Goal: Task Accomplishment & Management: Complete application form

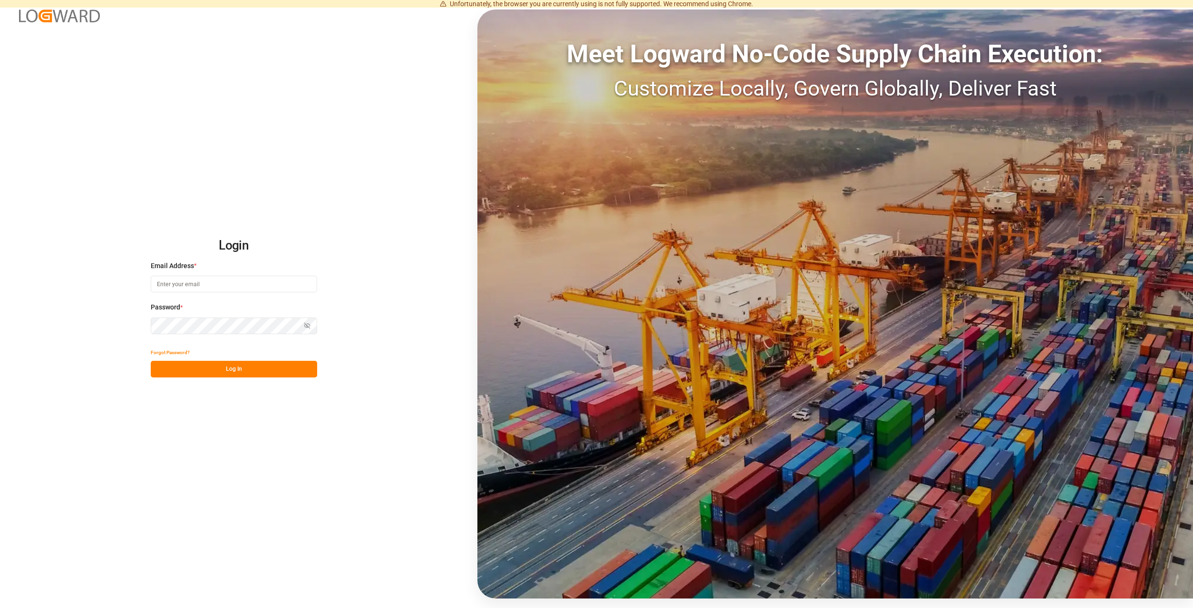
click at [240, 288] on input at bounding box center [234, 284] width 166 height 17
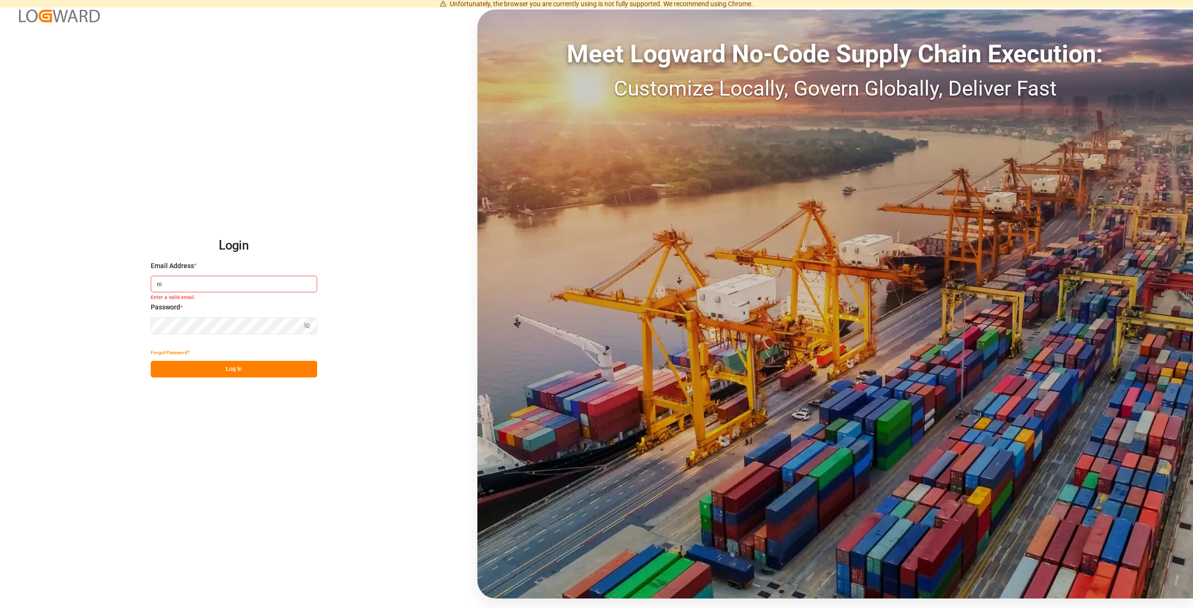
type input "n"
type input "[PERSON_NAME][EMAIL_ADDRESS][DOMAIN_NAME]"
click at [251, 376] on button "Log In" at bounding box center [234, 369] width 166 height 17
click at [243, 368] on button "Log In" at bounding box center [234, 369] width 166 height 17
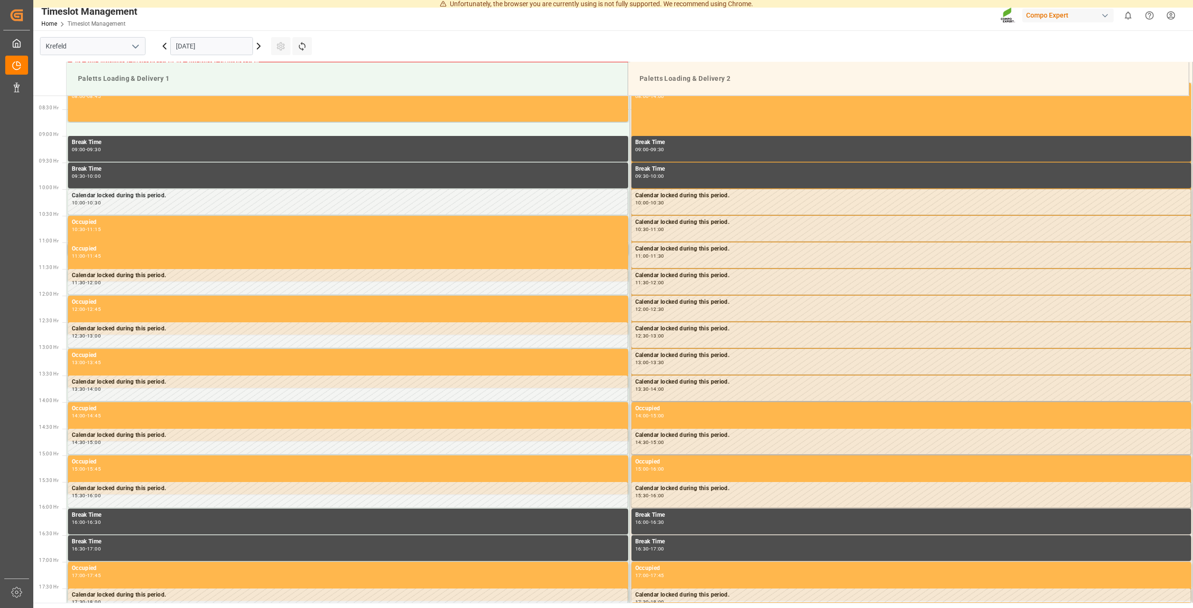
scroll to position [440, 0]
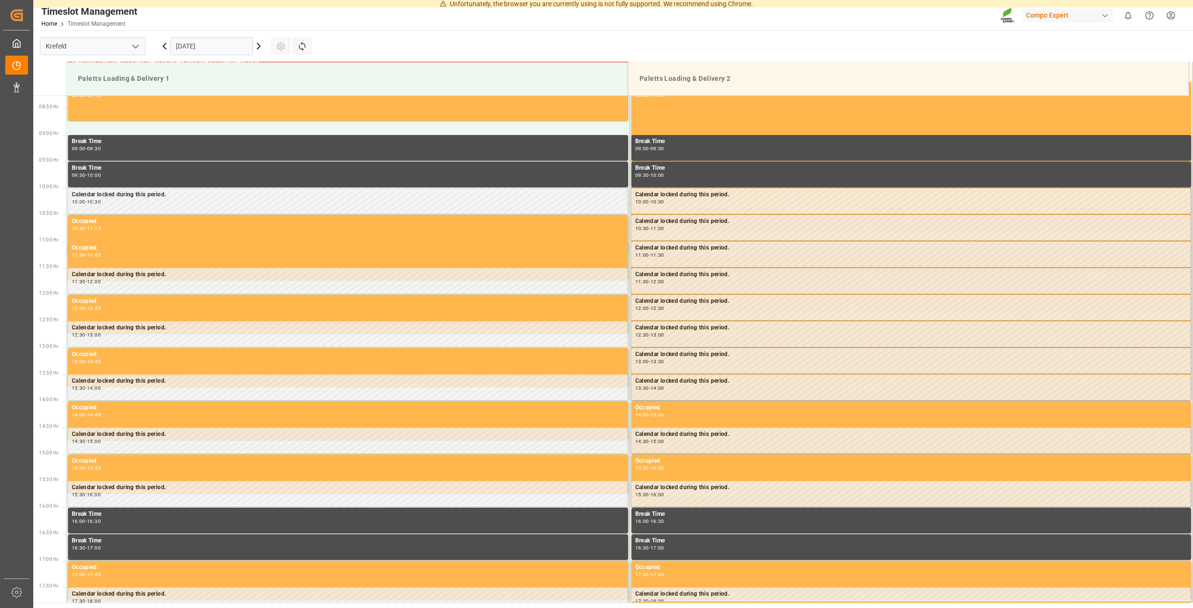
click at [255, 48] on icon at bounding box center [258, 45] width 11 height 11
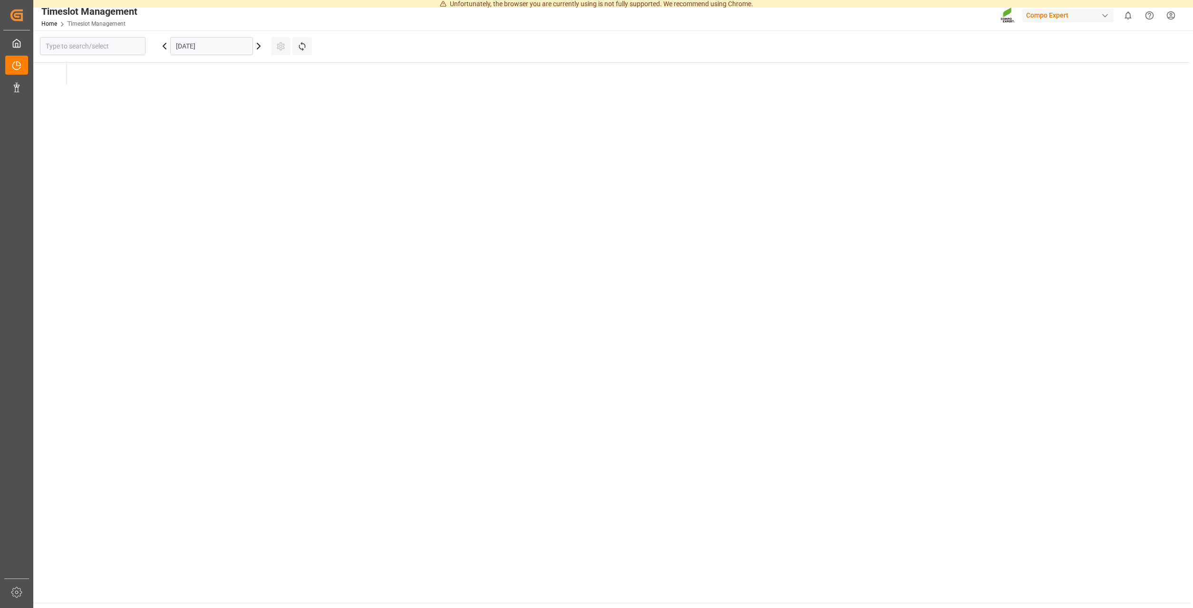
type input "Krefeld"
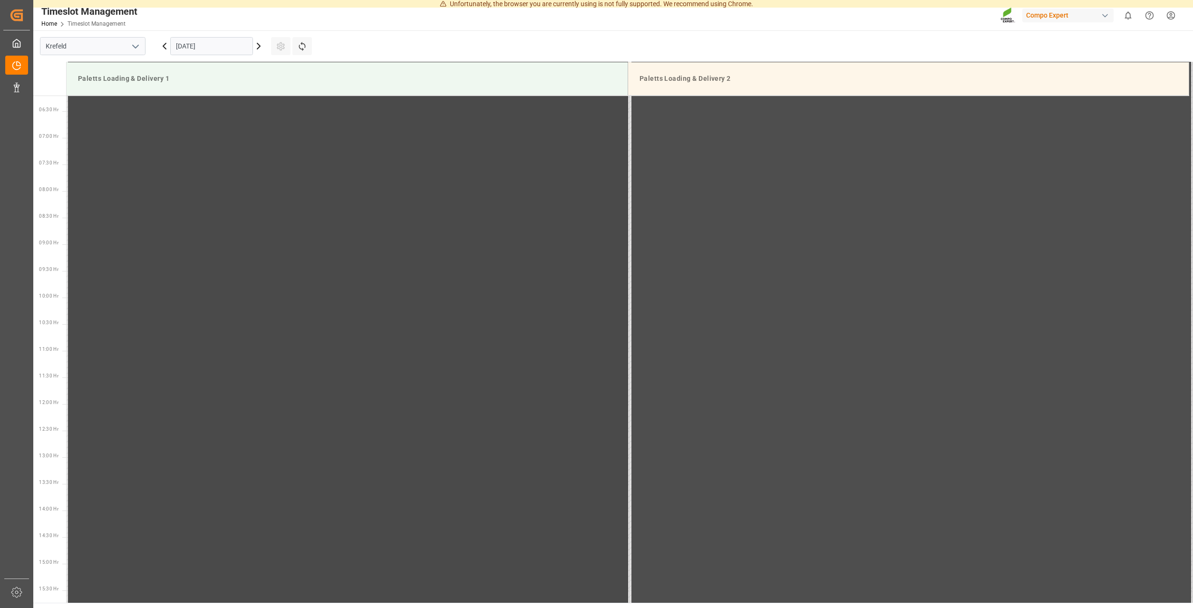
scroll to position [246, 0]
click at [259, 46] on icon at bounding box center [258, 45] width 11 height 11
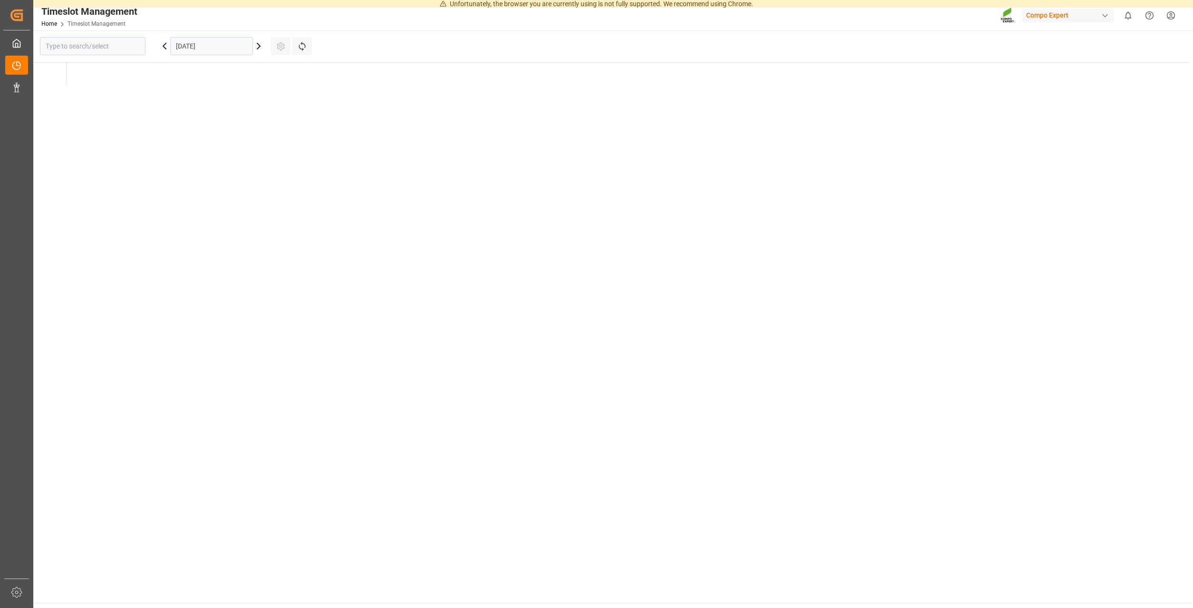
type input "Krefeld"
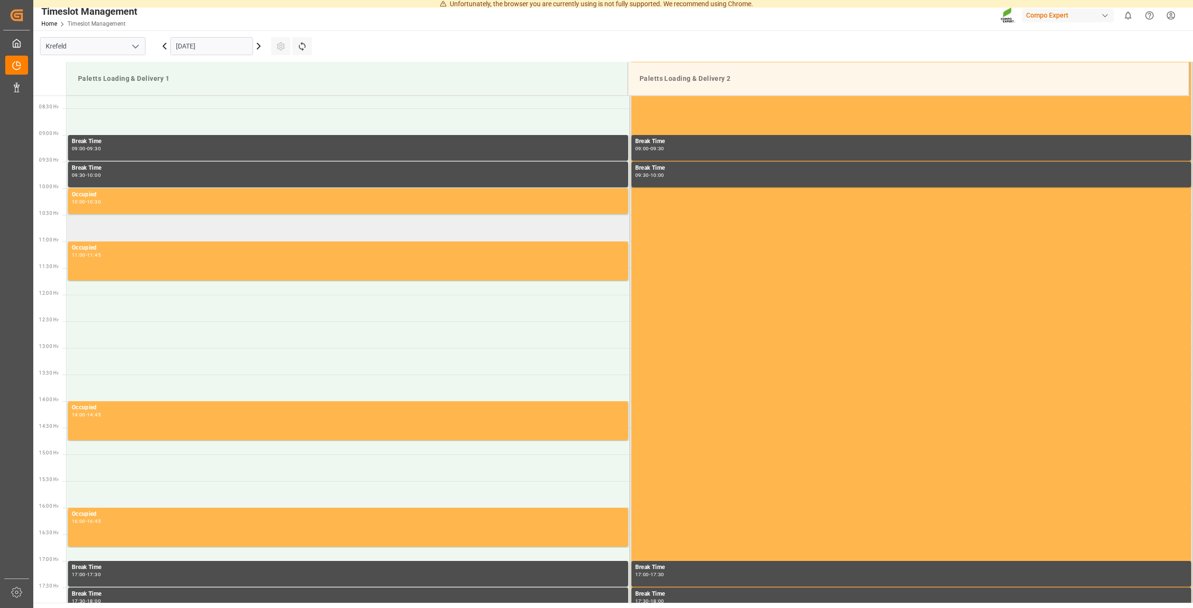
scroll to position [391, 0]
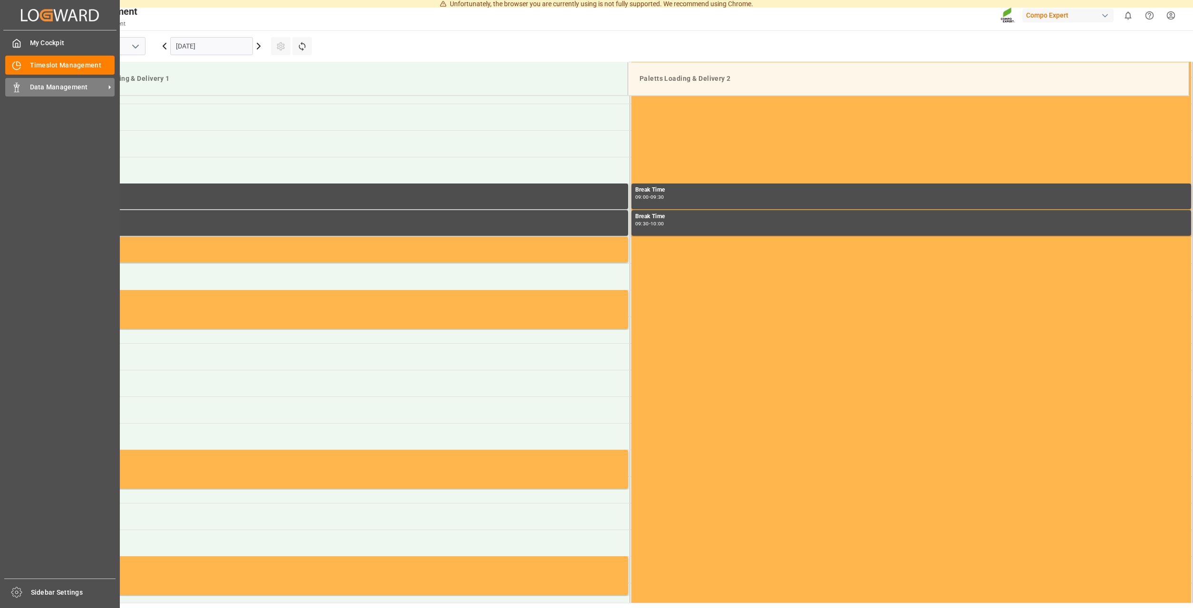
click at [24, 87] on div "Data Management Data Management" at bounding box center [59, 87] width 109 height 19
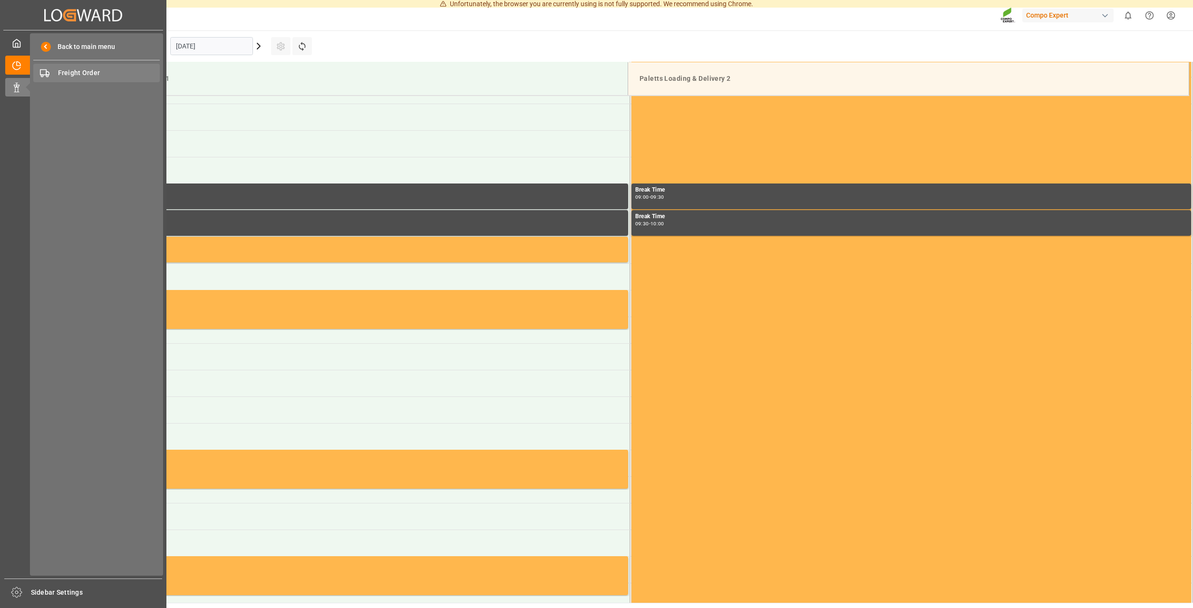
click at [86, 73] on span "Freight Order" at bounding box center [109, 73] width 102 height 10
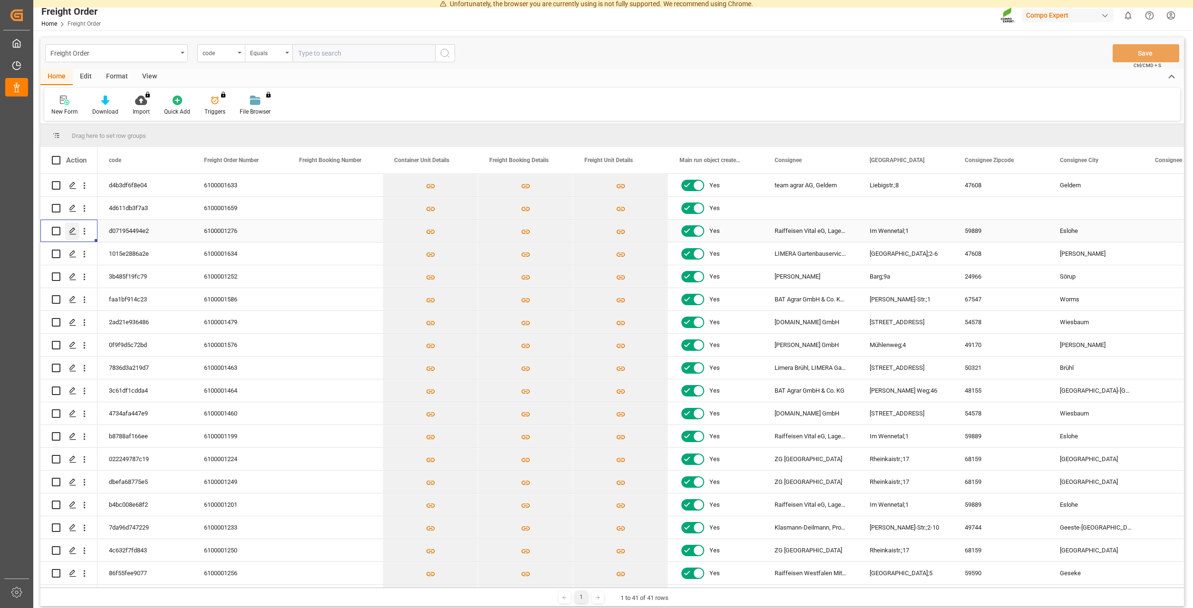
click at [70, 230] on icon "Press SPACE to select this row." at bounding box center [73, 231] width 8 height 8
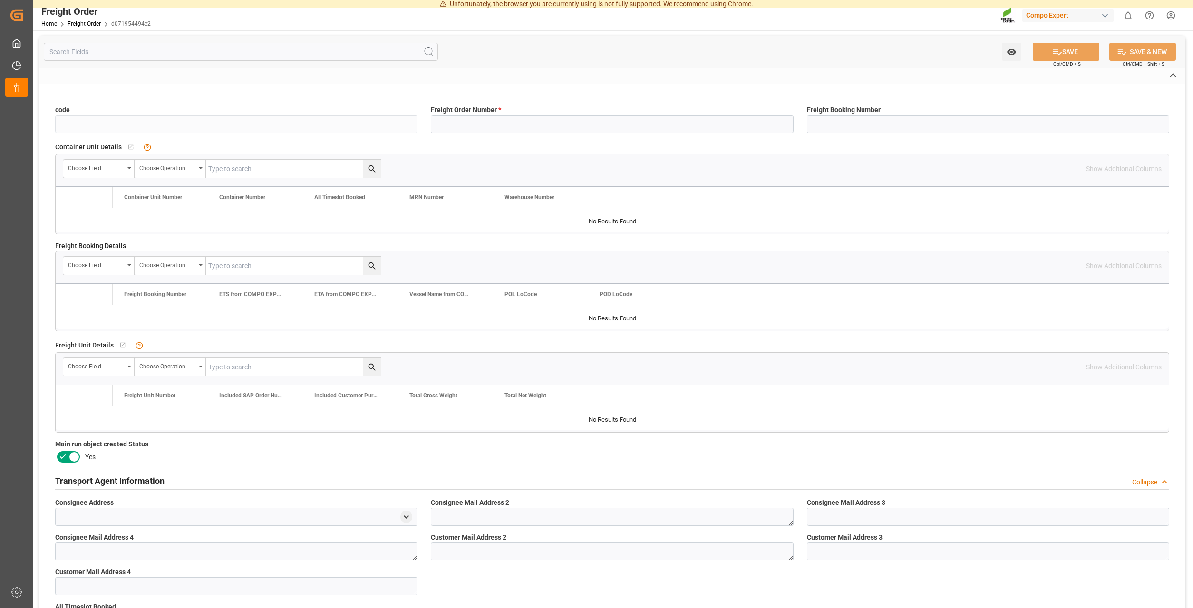
type input "d071954494e2"
type input "6100001276"
type input "No"
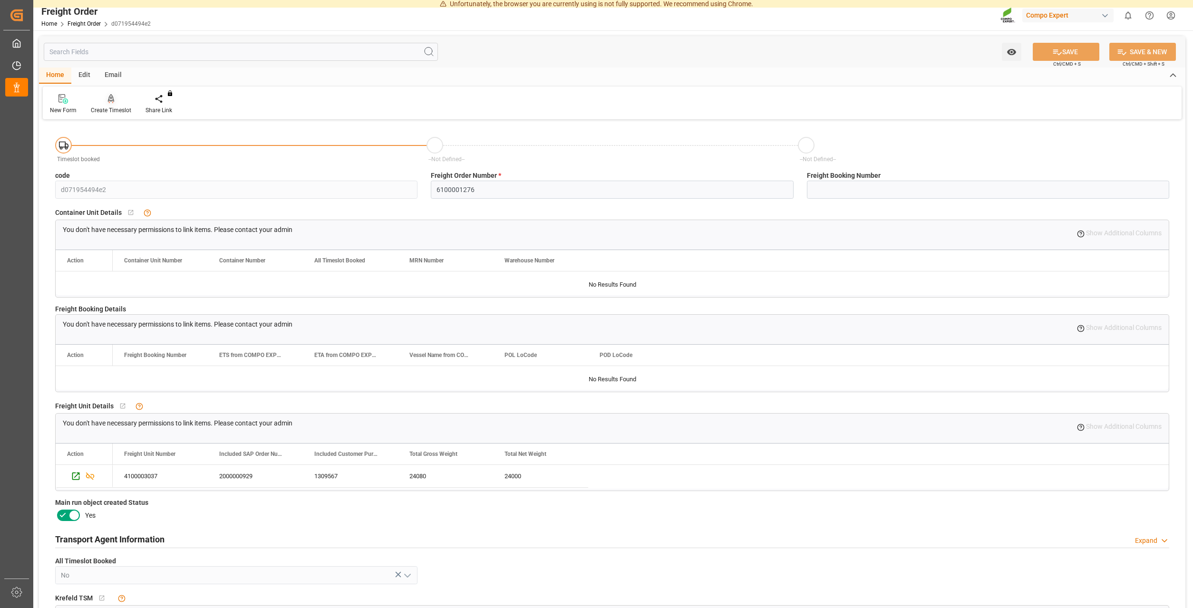
click at [114, 111] on div "Create Timeslot" at bounding box center [111, 110] width 40 height 9
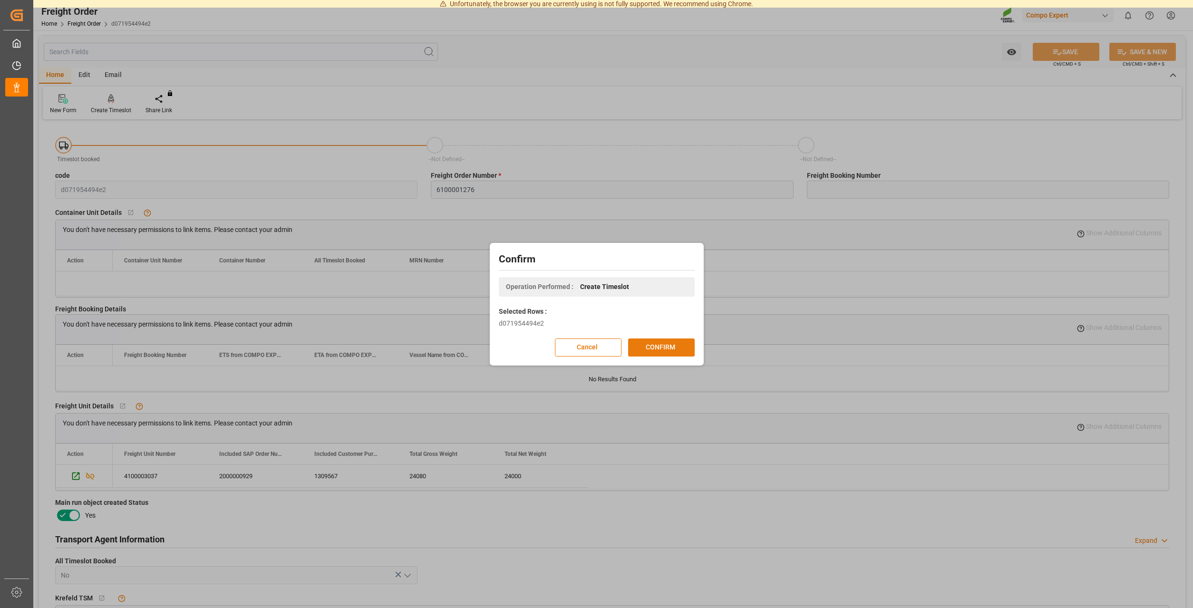
click at [665, 347] on button "CONFIRM" at bounding box center [661, 348] width 67 height 18
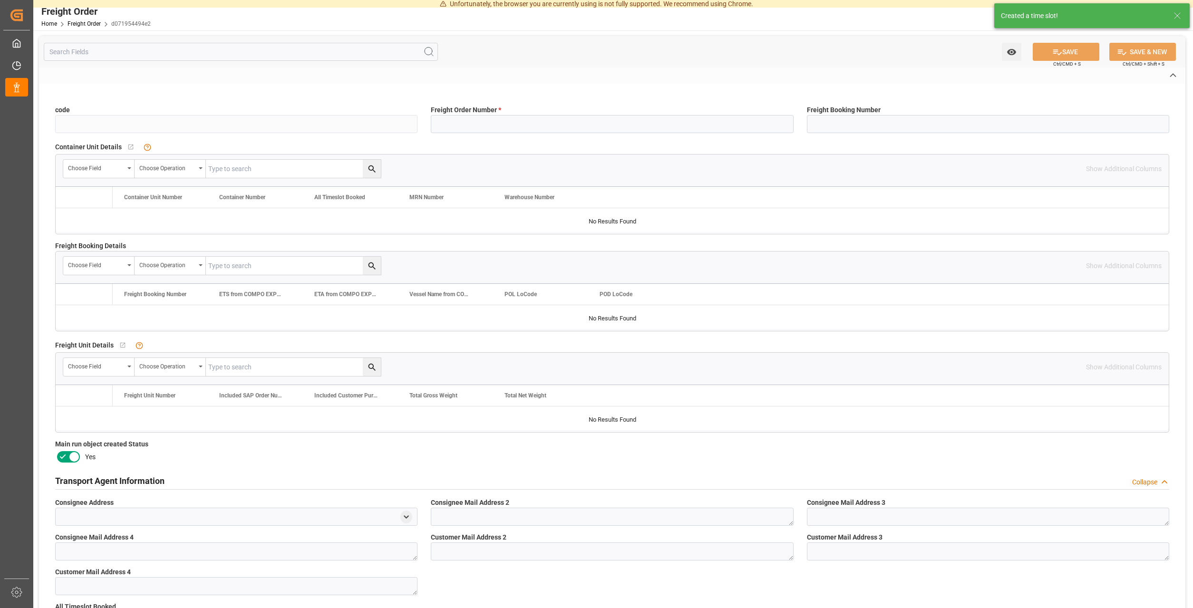
type input "d071954494e2"
type input "6100001276"
type input "No"
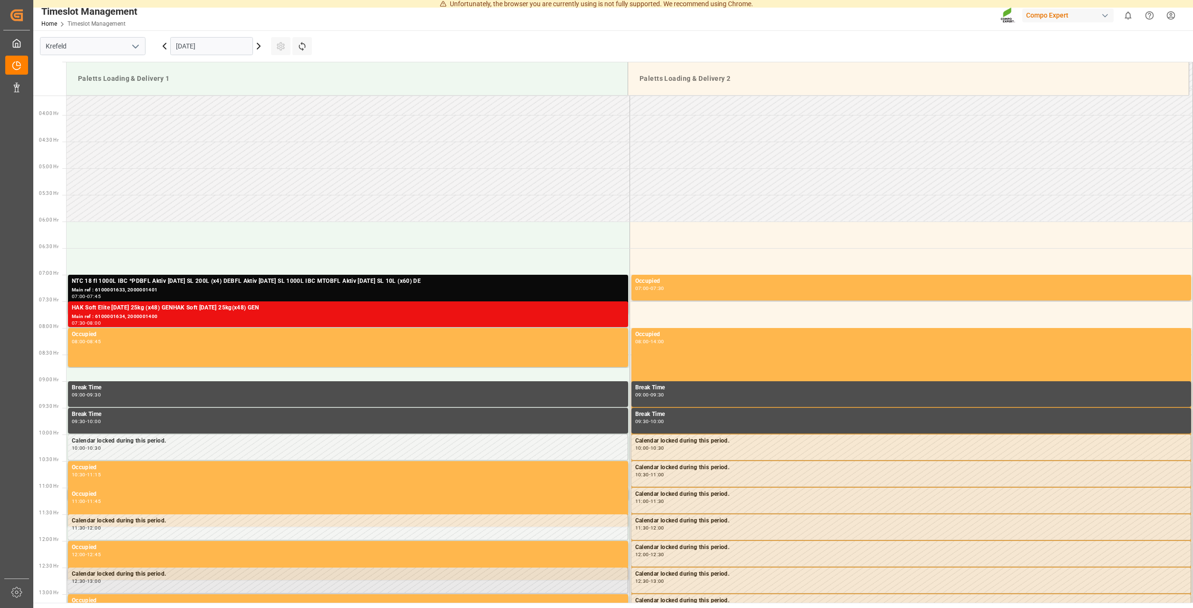
scroll to position [182, 0]
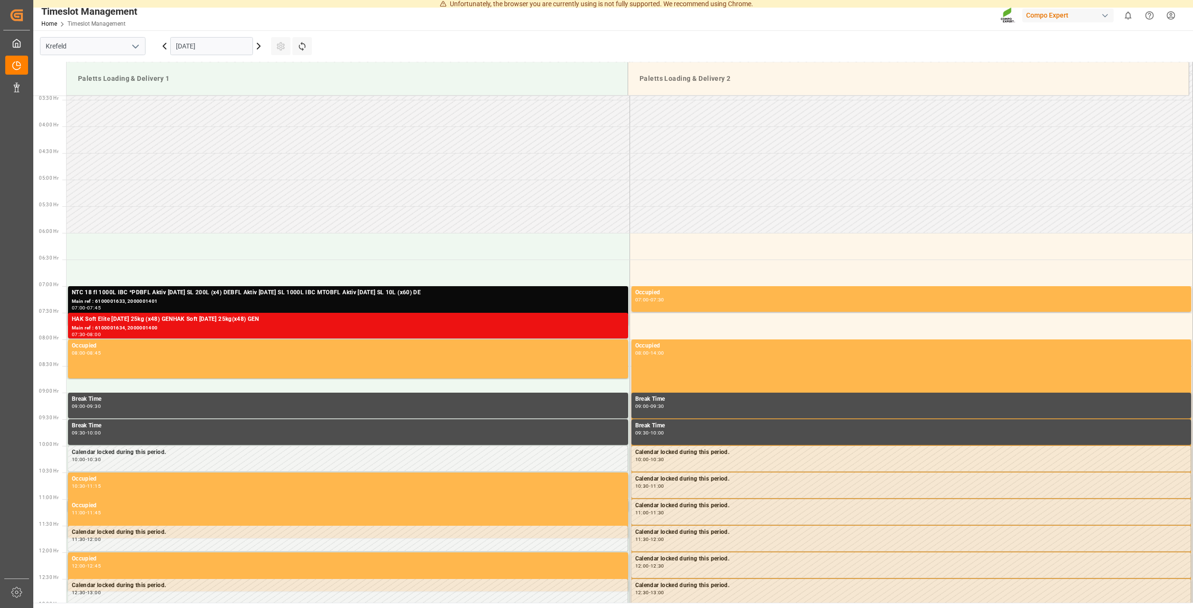
click at [258, 46] on icon at bounding box center [258, 45] width 11 height 11
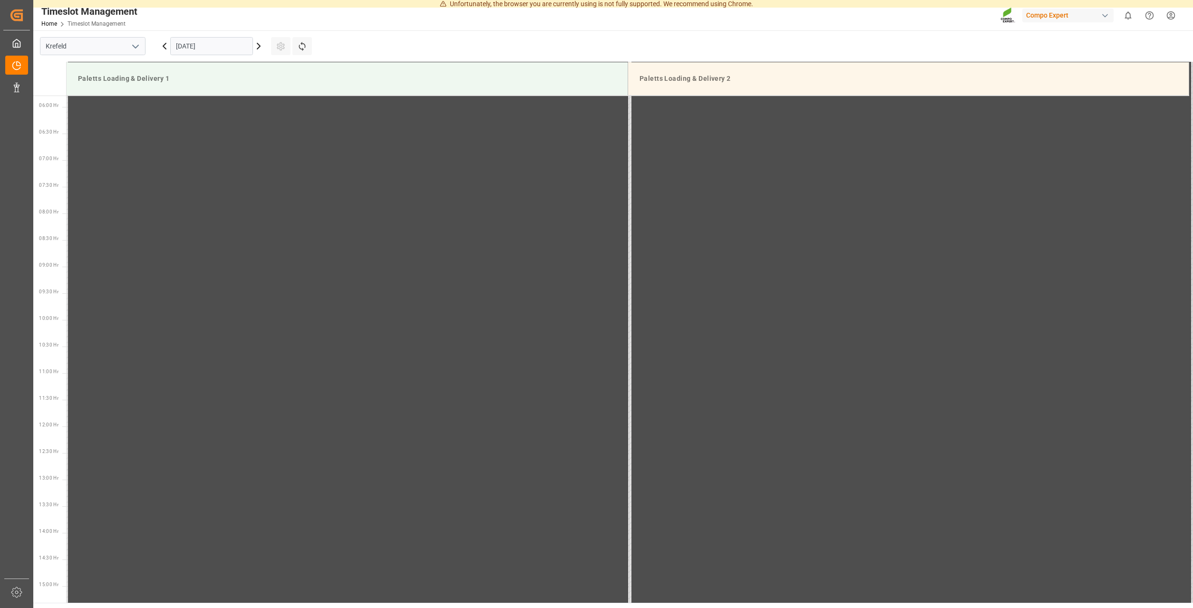
scroll to position [423, 0]
click at [258, 46] on icon at bounding box center [258, 45] width 11 height 11
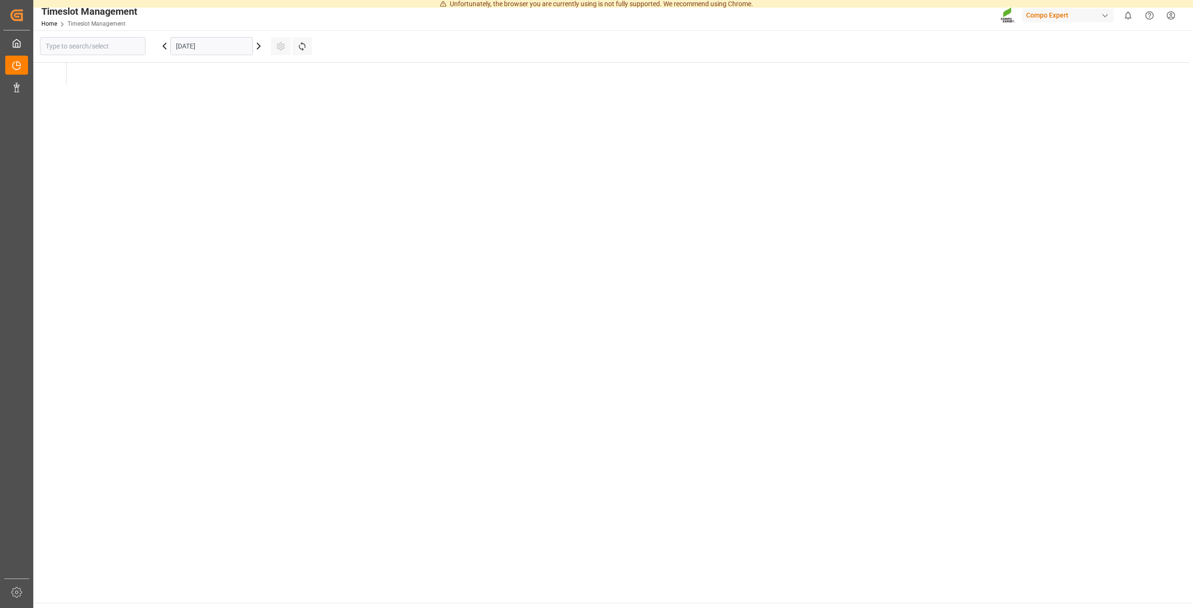
type input "Krefeld"
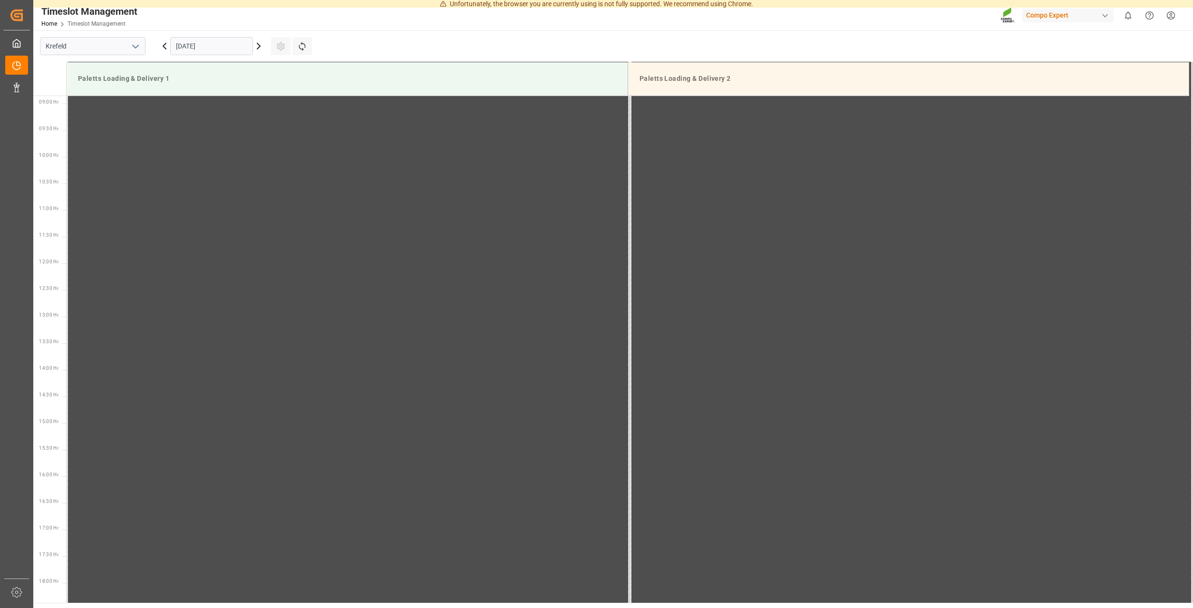
scroll to position [473, 0]
click at [258, 46] on icon at bounding box center [258, 45] width 11 height 11
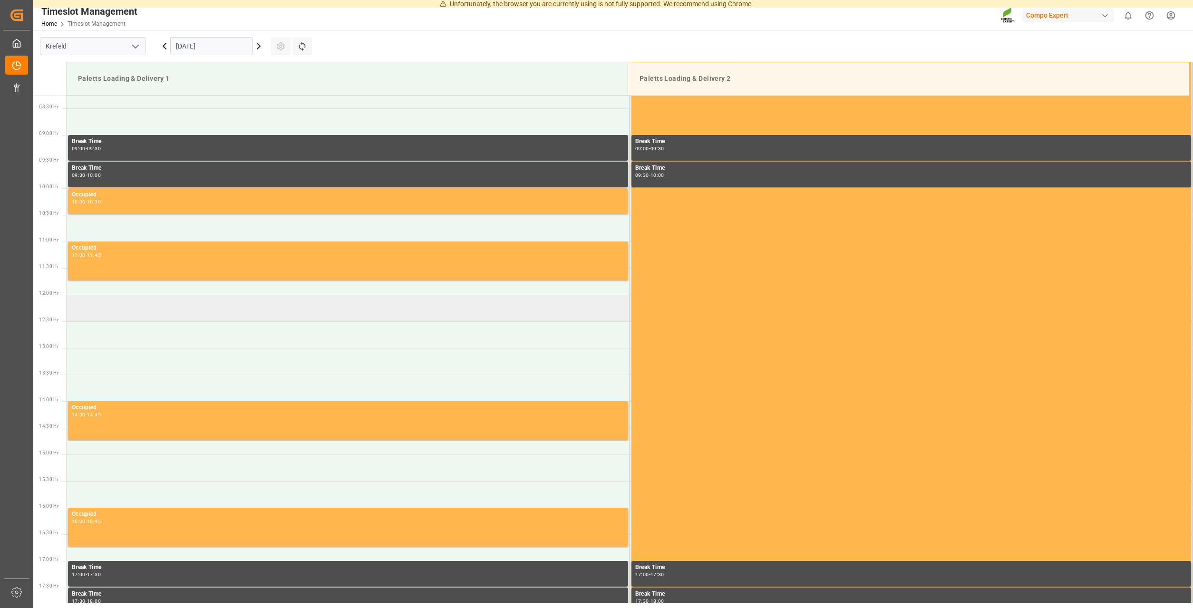
scroll to position [391, 0]
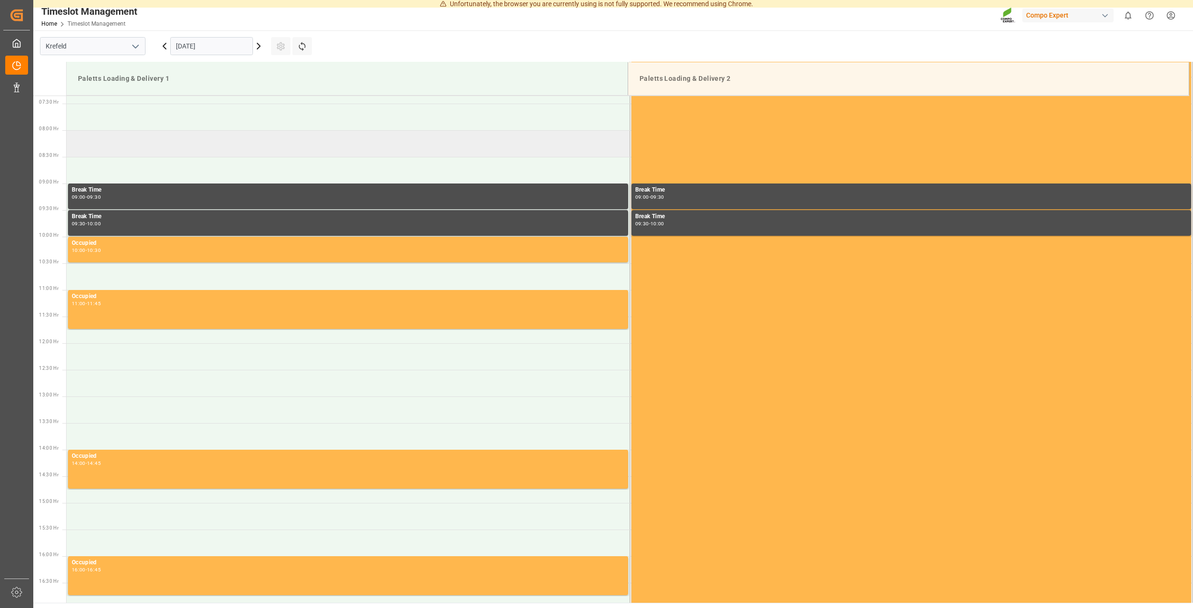
click at [89, 146] on td at bounding box center [348, 143] width 563 height 27
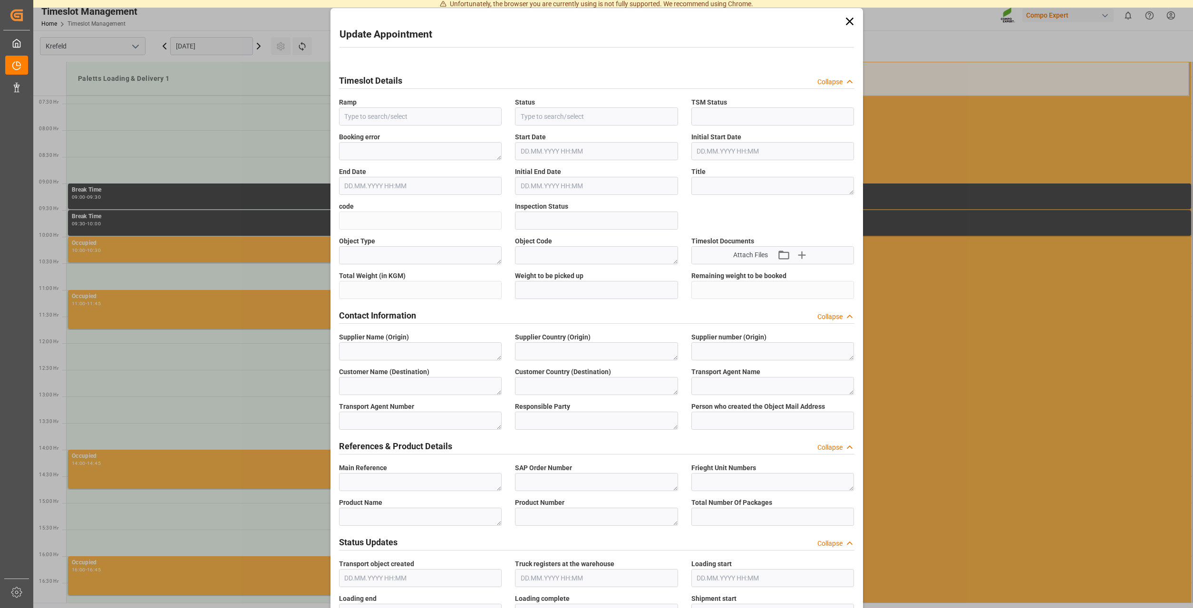
type input "Paletts Loading & Delivery 1"
type input "Transport object created"
type input "Booked"
type input "08.09.2025 08:00"
type input "08.09.2025 08:30"
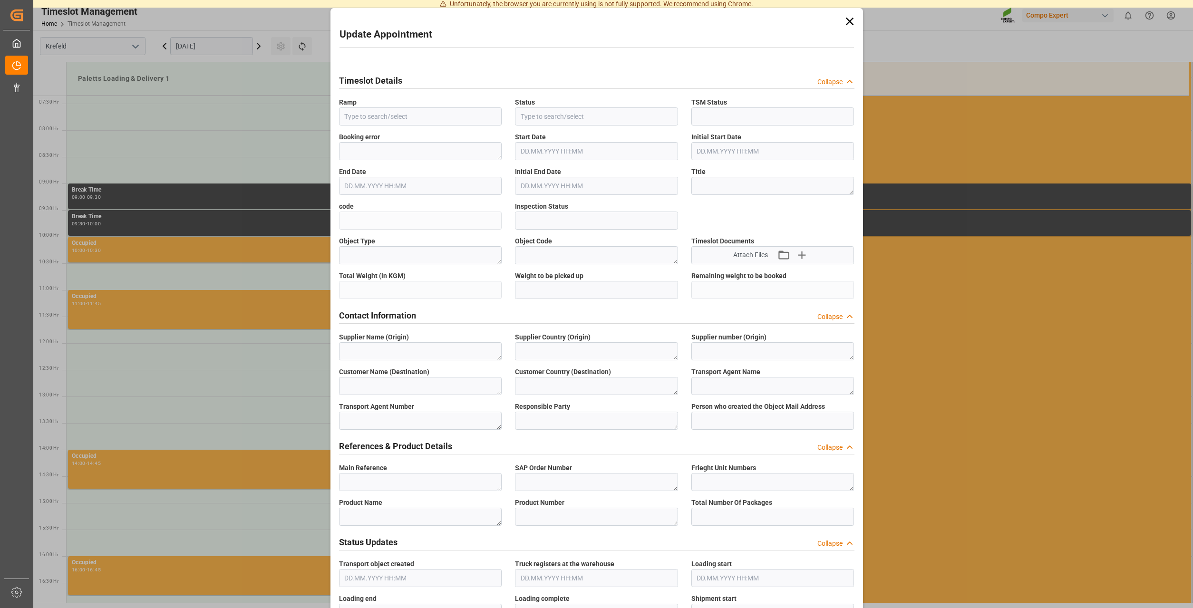
type input "ee4ea4c75027"
type input "Open"
type textarea "Main-Run"
type input "24080"
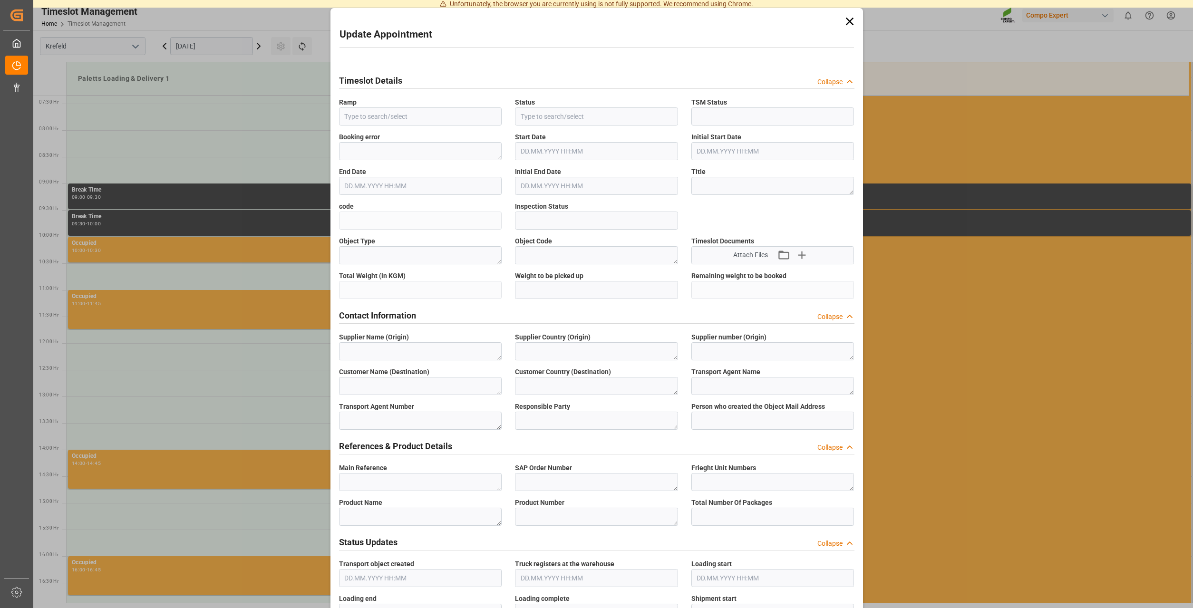
type textarea "SP_EWM"
type textarea "AGRAVIS Raiffeisen AG"
type textarea "DE"
type textarea "EV Cargo GmbH"
type textarea "6607625"
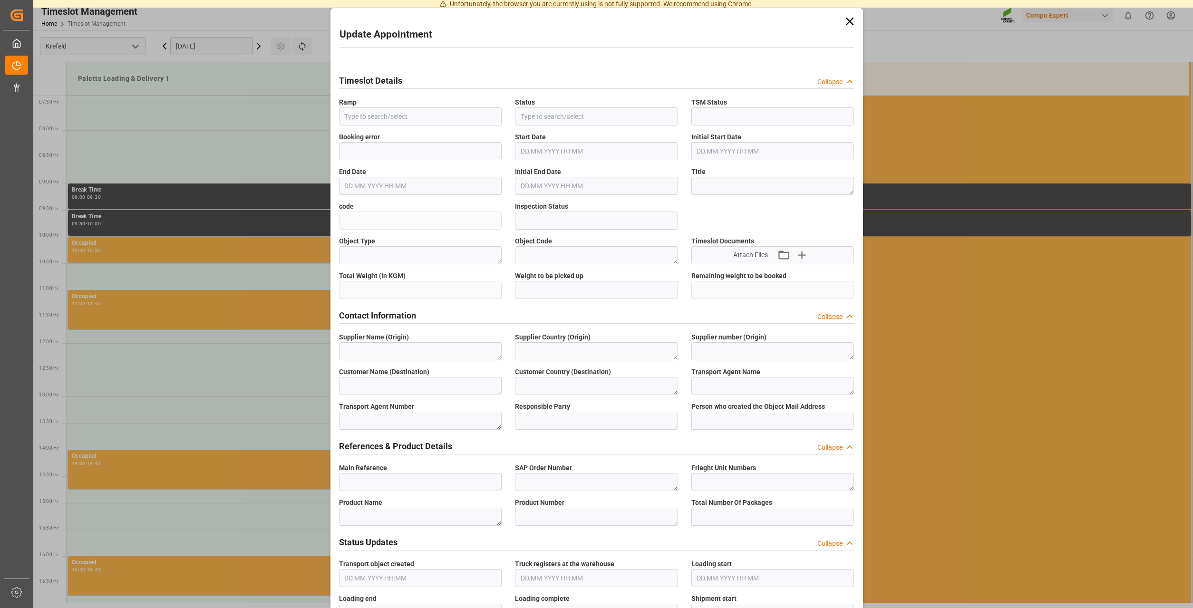
type textarea "Logistics Service Provider"
type input "christina.schley@compo-expert.com"
type textarea "6100001276"
type textarea "2000000929"
type textarea "4100003037"
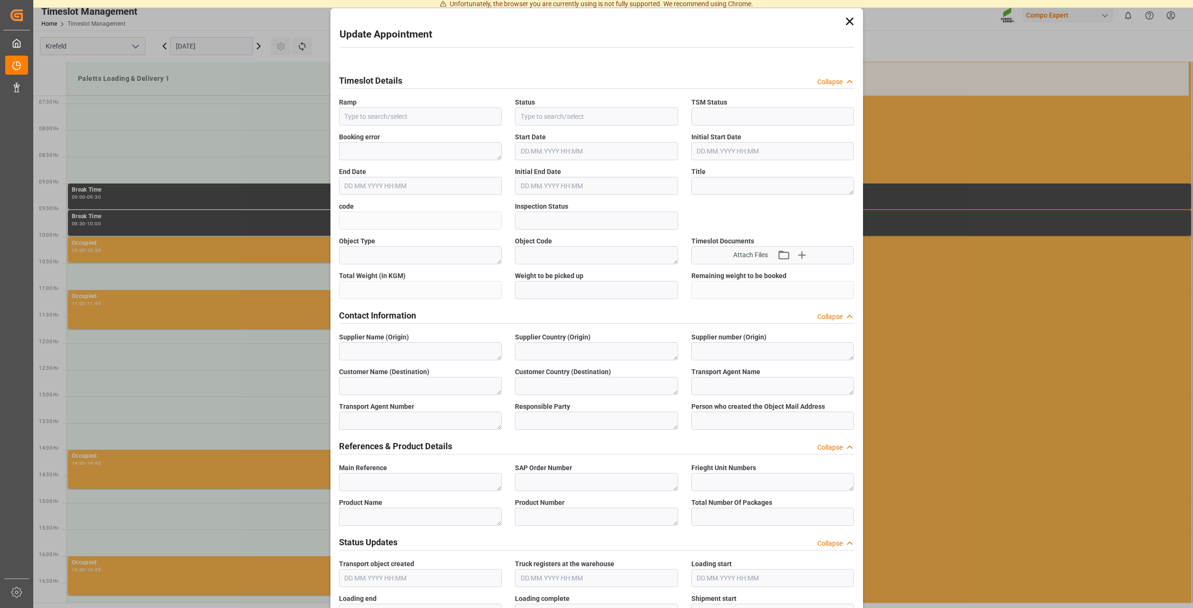
type textarea "NTC CLASSIC 12-8-16+3+TE 600kg BB"
type textarea "2566302000"
type input "0"
type input "19.08.2025 10:54"
type textarea "Z100"
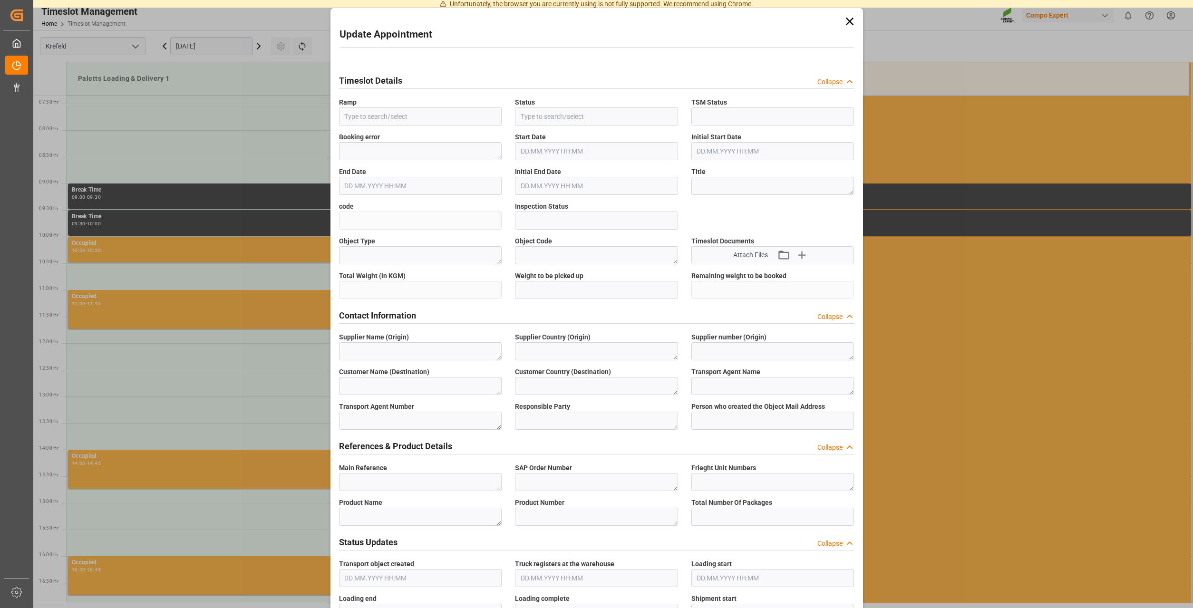
type textarea "3200"
type input "6100001276"
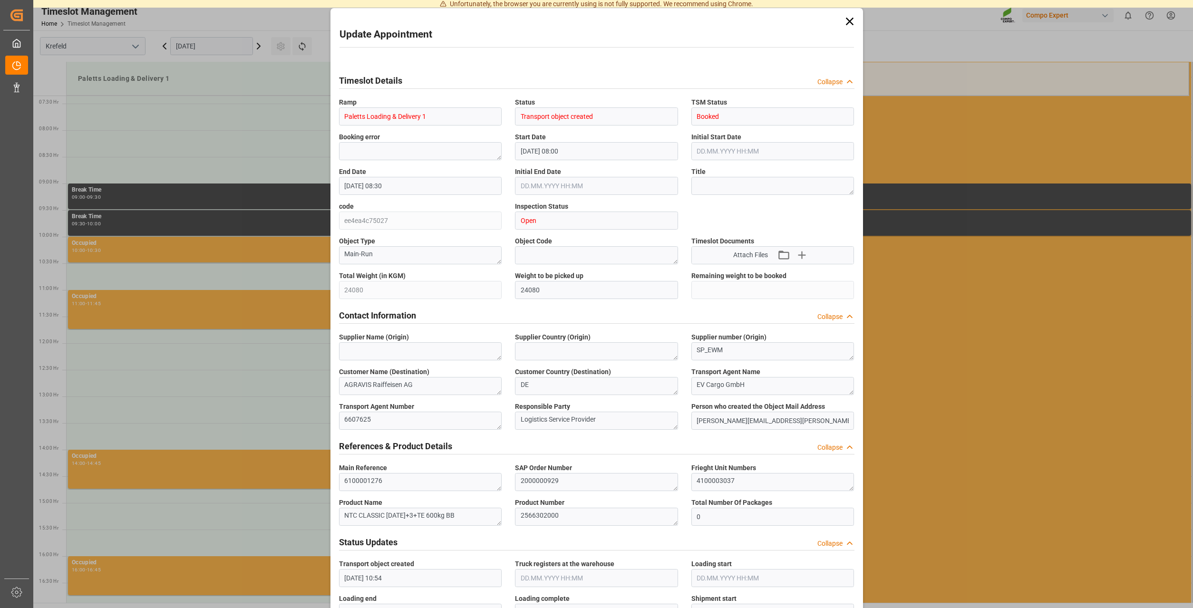
type input "6100001276"
type input "05.09.2025 08:02"
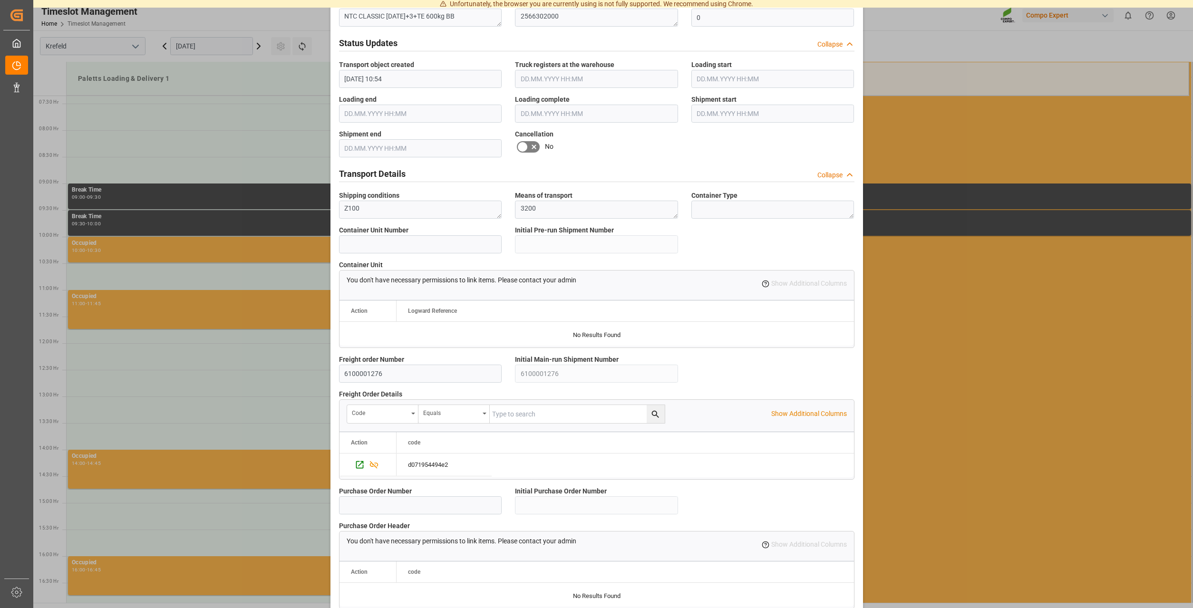
scroll to position [644, 0]
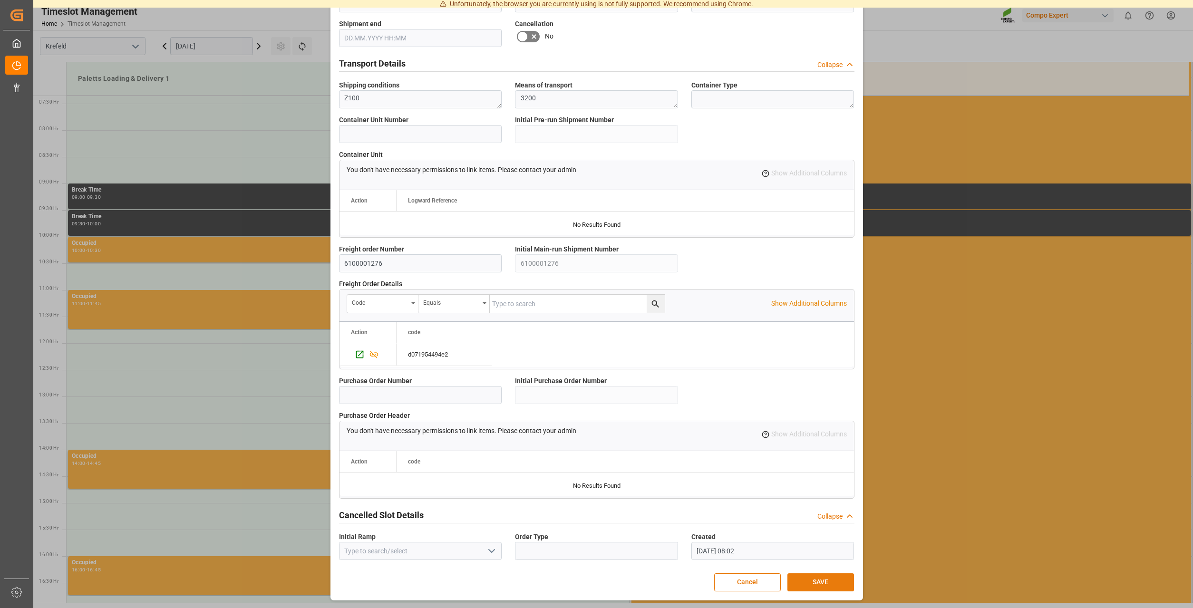
click at [809, 583] on button "SAVE" at bounding box center [821, 583] width 67 height 18
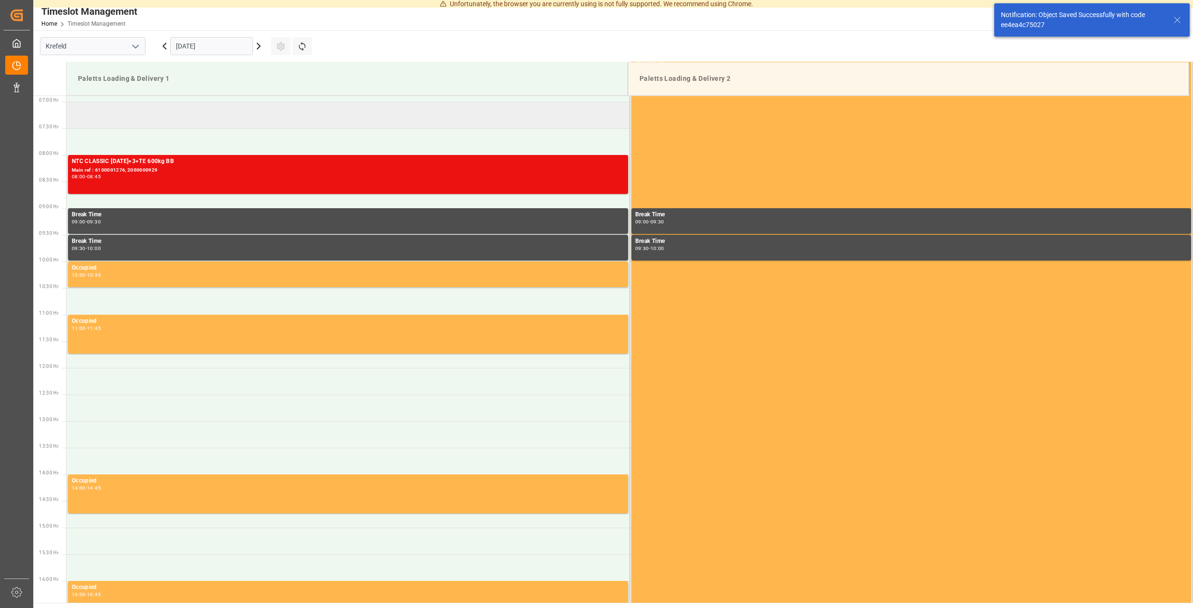
scroll to position [318, 0]
